Goal: Task Accomplishment & Management: Complete application form

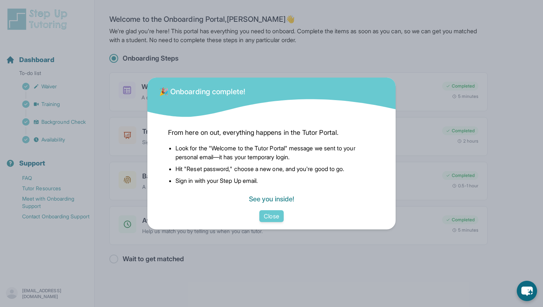
click at [277, 201] on link "See you inside!" at bounding box center [271, 199] width 45 height 8
click at [279, 219] on button "Close" at bounding box center [271, 216] width 24 height 12
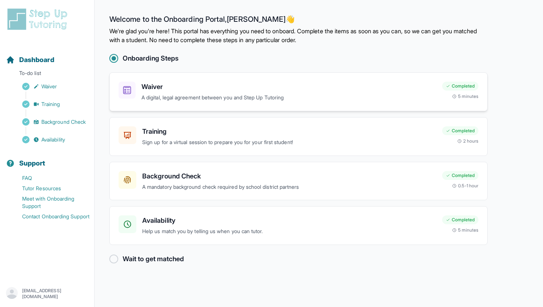
click at [181, 94] on p "A digital, legal agreement between you and Step Up Tutoring" at bounding box center [288, 97] width 295 height 8
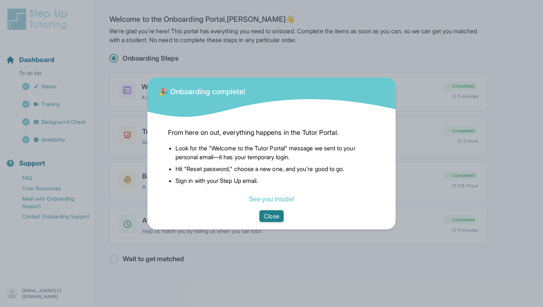
click at [267, 214] on button "Close" at bounding box center [271, 216] width 24 height 12
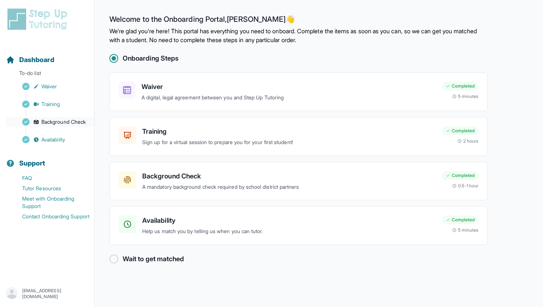
click at [71, 125] on span "Background Check" at bounding box center [63, 121] width 44 height 7
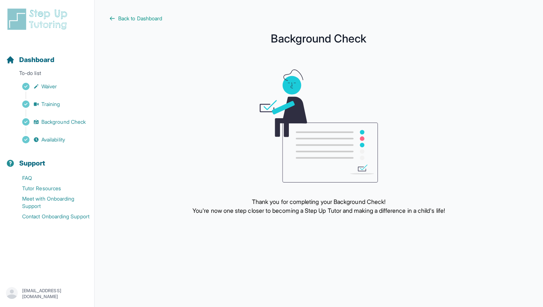
click at [144, 13] on main "Back to Dashboard Background Check Thank you for completing your Background Che…" at bounding box center [319, 153] width 448 height 307
click at [133, 19] on span "Back to Dashboard" at bounding box center [140, 18] width 44 height 7
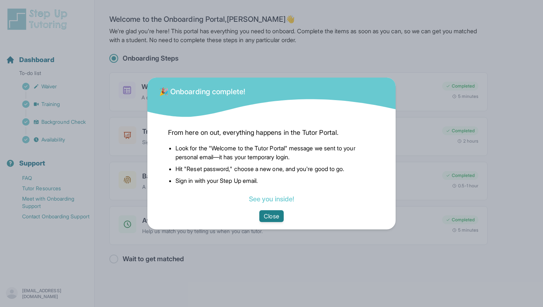
click at [274, 214] on button "Close" at bounding box center [271, 216] width 24 height 12
